Goal: Navigation & Orientation: Find specific page/section

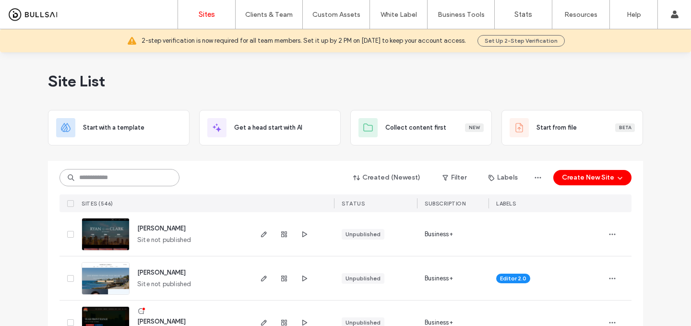
click at [128, 173] on input at bounding box center [120, 177] width 120 height 17
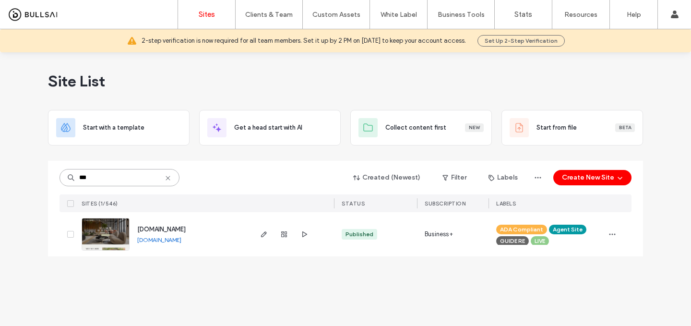
type input "***"
click at [185, 228] on span "[DOMAIN_NAME]" at bounding box center [161, 229] width 48 height 7
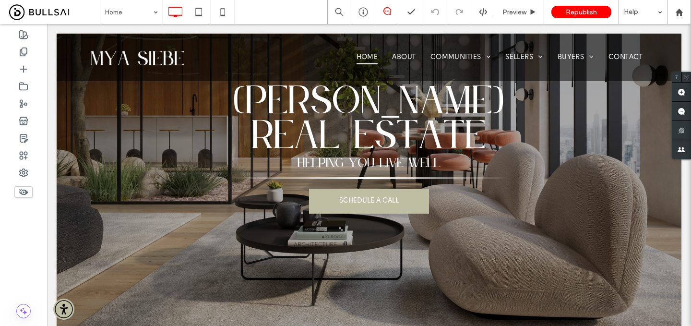
scroll to position [38, 0]
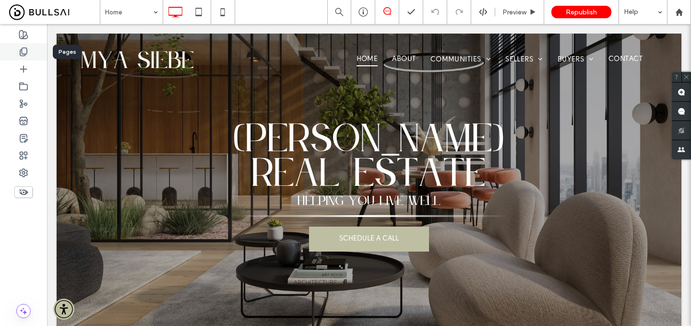
click at [31, 53] on div at bounding box center [23, 51] width 47 height 17
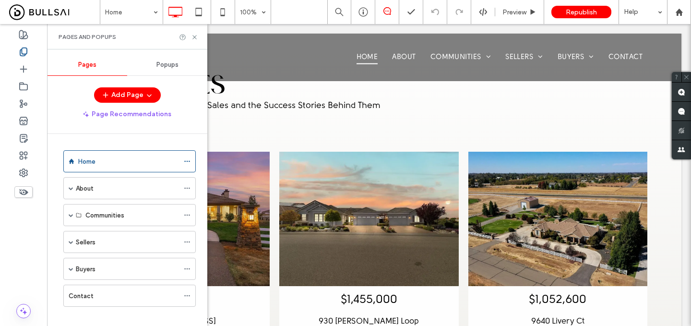
scroll to position [2370, 0]
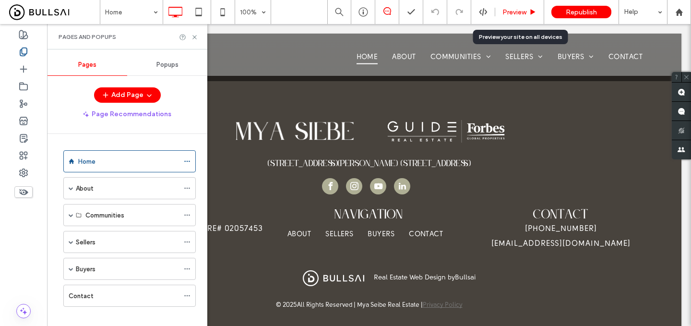
click at [512, 10] on span "Preview" at bounding box center [515, 12] width 24 height 8
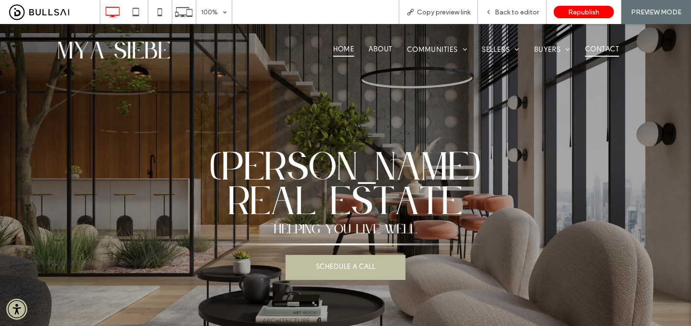
click at [617, 49] on span "Contact" at bounding box center [602, 49] width 34 height 13
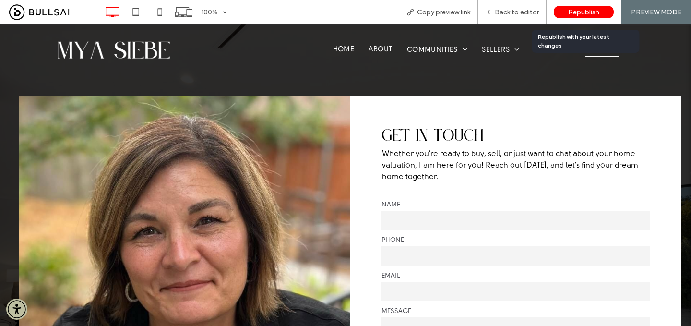
click at [563, 16] on div "Republish" at bounding box center [584, 12] width 60 height 12
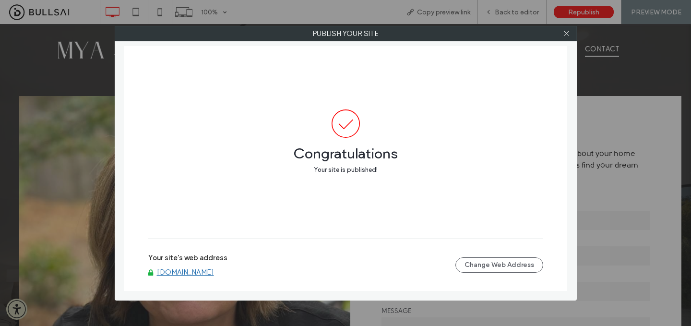
click at [561, 37] on div at bounding box center [567, 33] width 14 height 14
click at [564, 36] on use at bounding box center [566, 33] width 5 height 5
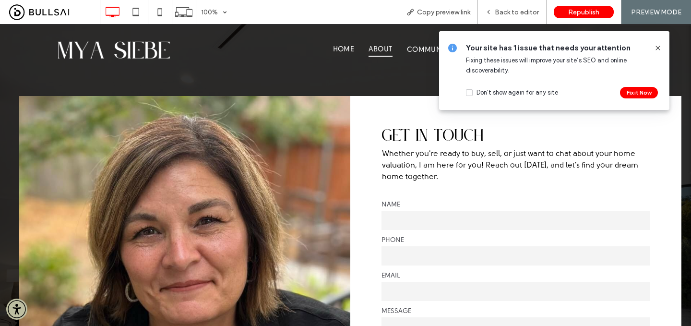
click at [374, 52] on span "About" at bounding box center [381, 49] width 24 height 13
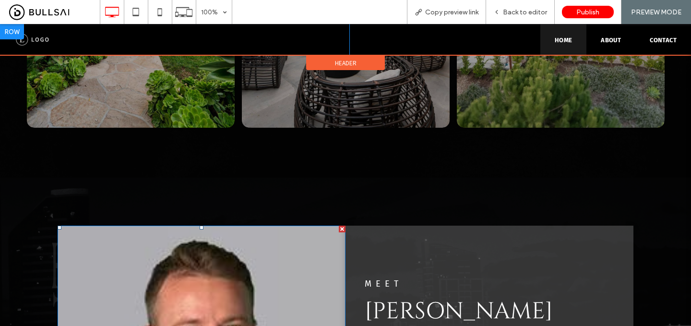
scroll to position [712, 0]
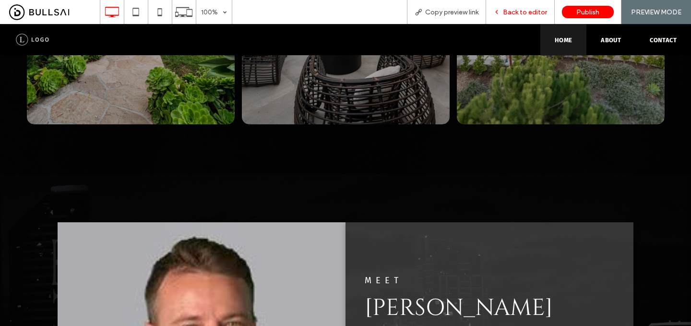
click at [517, 12] on span "Back to editor" at bounding box center [525, 12] width 44 height 8
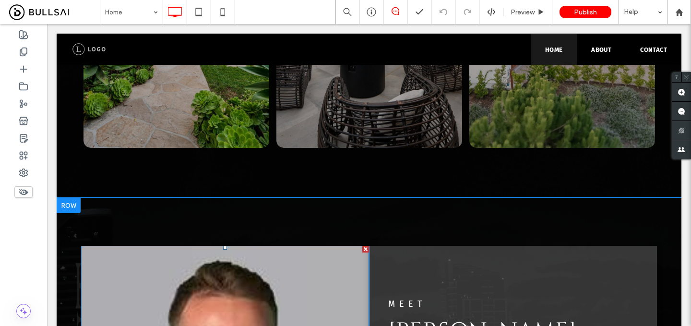
scroll to position [791, 0]
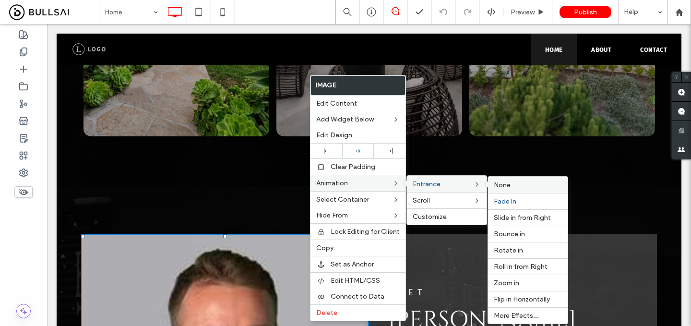
click at [512, 186] on label "None" at bounding box center [528, 185] width 68 height 8
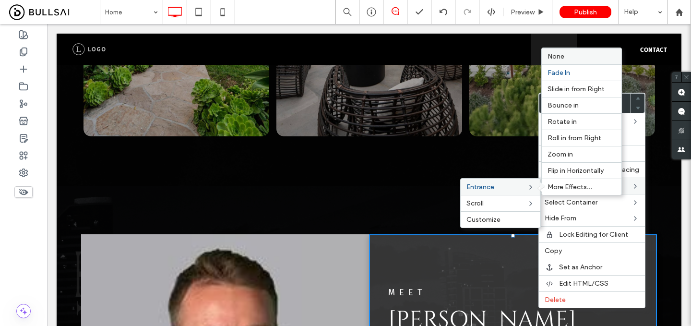
click at [569, 61] on div "None" at bounding box center [582, 56] width 80 height 16
